Goal: Navigation & Orientation: Find specific page/section

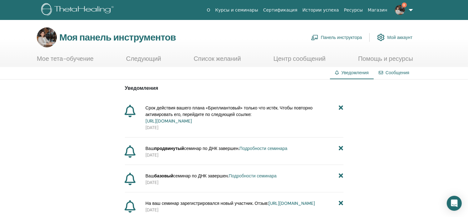
click at [400, 36] on font "Мой аккаунт" at bounding box center [399, 38] width 25 height 6
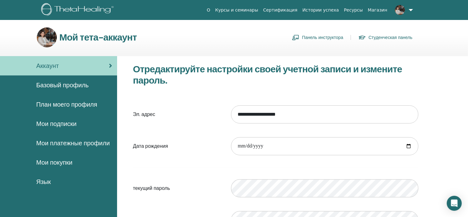
click at [410, 9] on link at bounding box center [403, 10] width 26 height 20
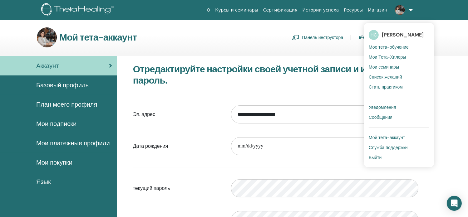
click at [73, 87] on font "Базовый профиль" at bounding box center [62, 85] width 52 height 8
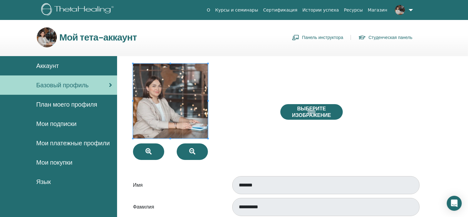
click at [327, 36] on link "Панель инструктора" at bounding box center [317, 37] width 51 height 10
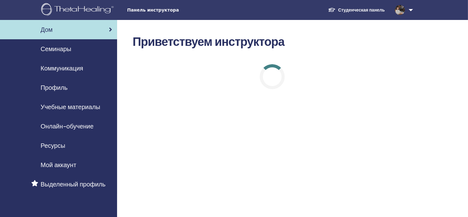
click at [81, 108] on font "Учебные материалы" at bounding box center [71, 107] width 60 height 8
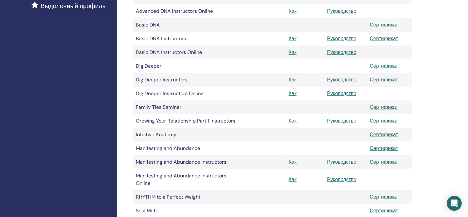
scroll to position [94, 0]
